Goal: Task Accomplishment & Management: Manage account settings

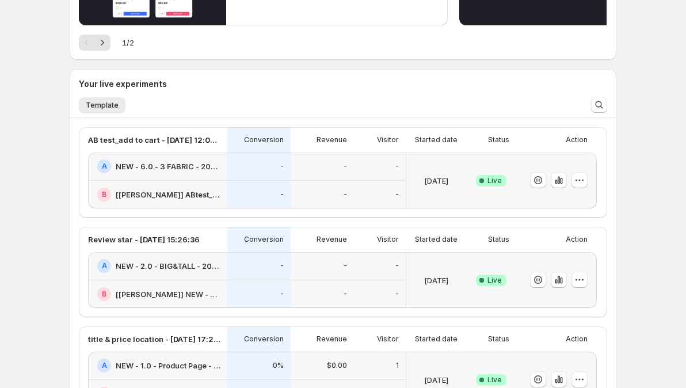
scroll to position [449, 0]
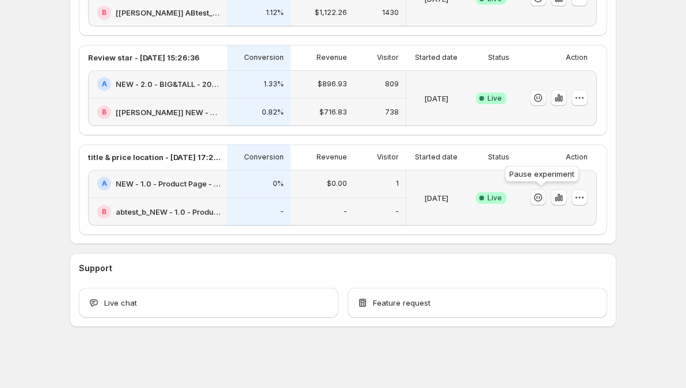
click at [541, 198] on icon "button" at bounding box center [538, 198] width 12 height 12
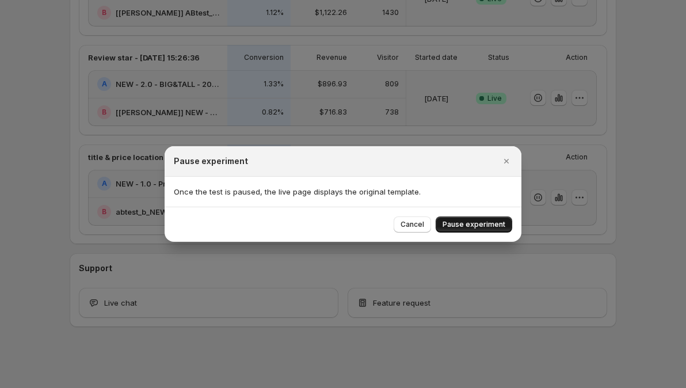
click at [495, 218] on button "Pause experiment" at bounding box center [474, 224] width 77 height 16
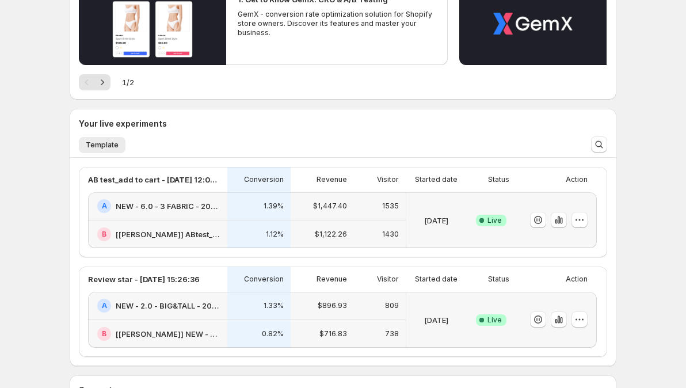
scroll to position [223, 0]
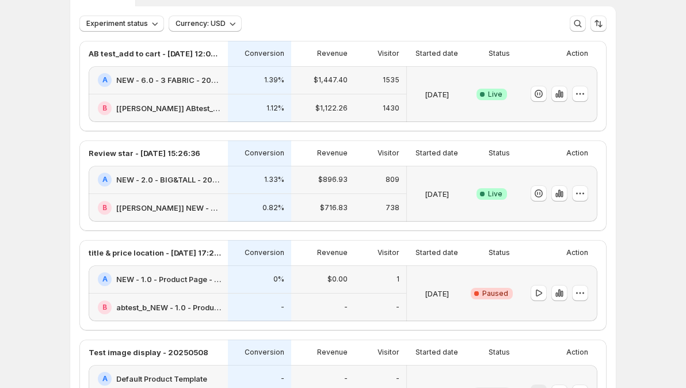
scroll to position [64, 0]
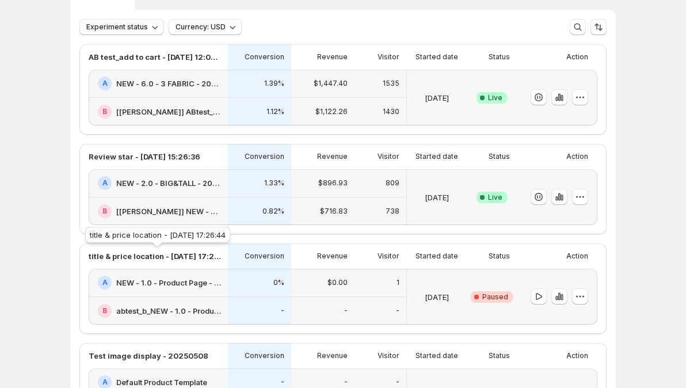
click at [202, 258] on p "title & price location - [DATE] 17:26:44" at bounding box center [155, 256] width 132 height 12
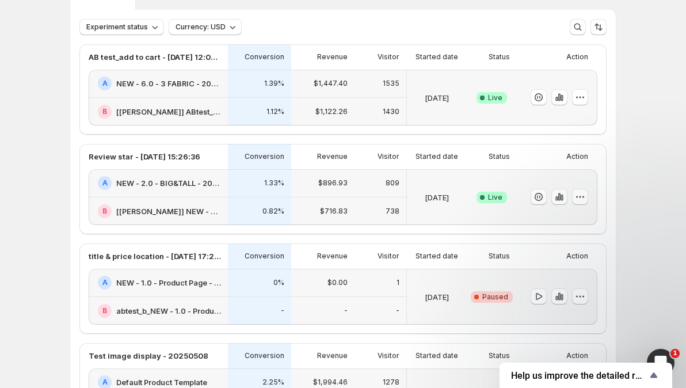
scroll to position [0, 0]
